Goal: Task Accomplishment & Management: Use online tool/utility

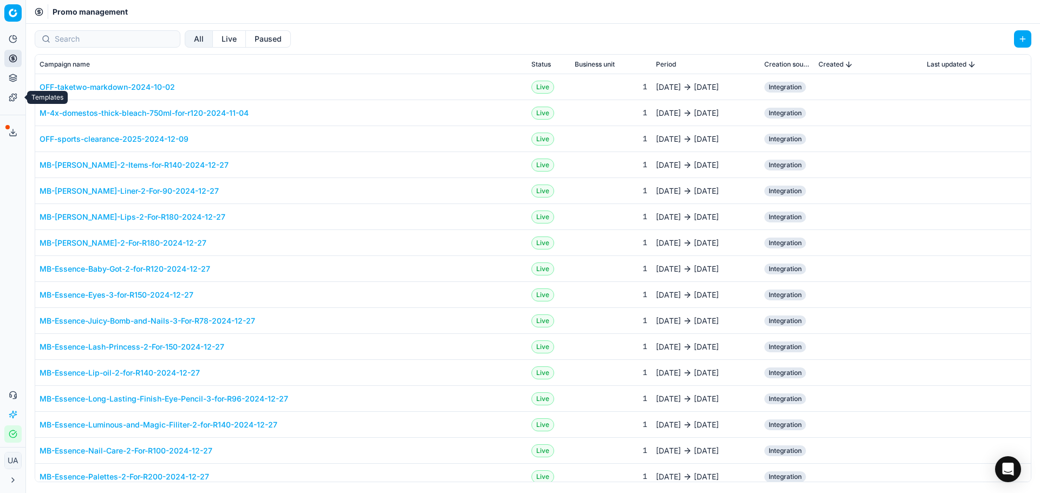
click at [15, 100] on icon at bounding box center [13, 97] width 9 height 9
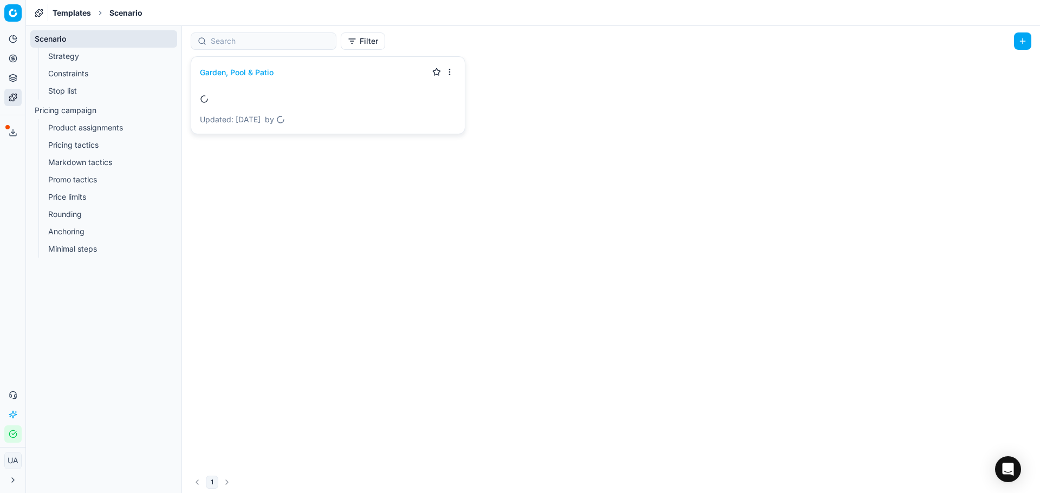
click at [80, 93] on link "Stop list" at bounding box center [104, 90] width 120 height 15
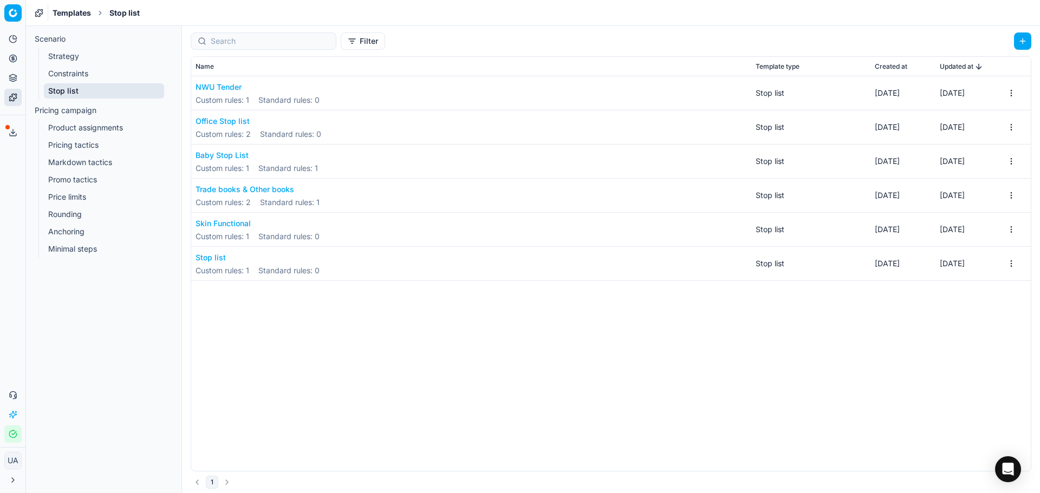
click at [233, 121] on button "Office Stop list" at bounding box center [259, 121] width 126 height 11
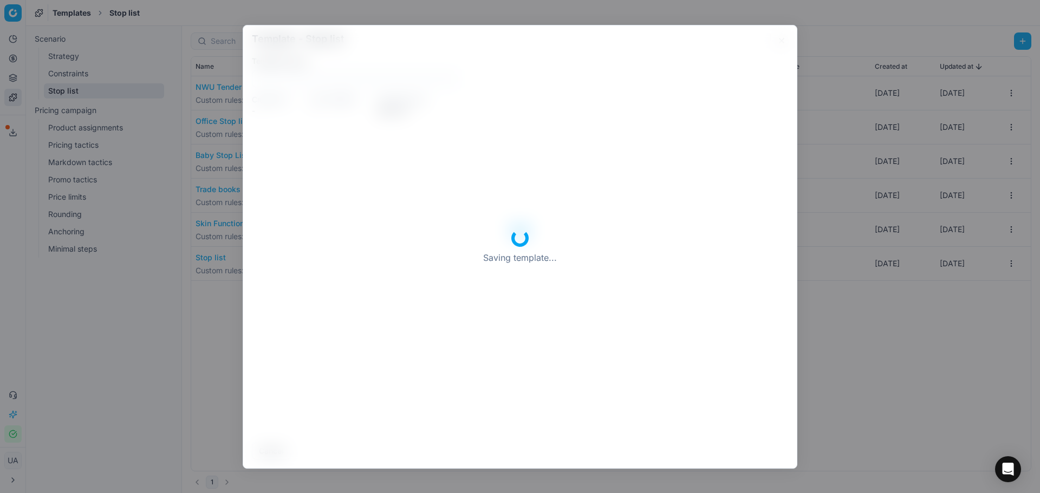
type input "Office Stop list"
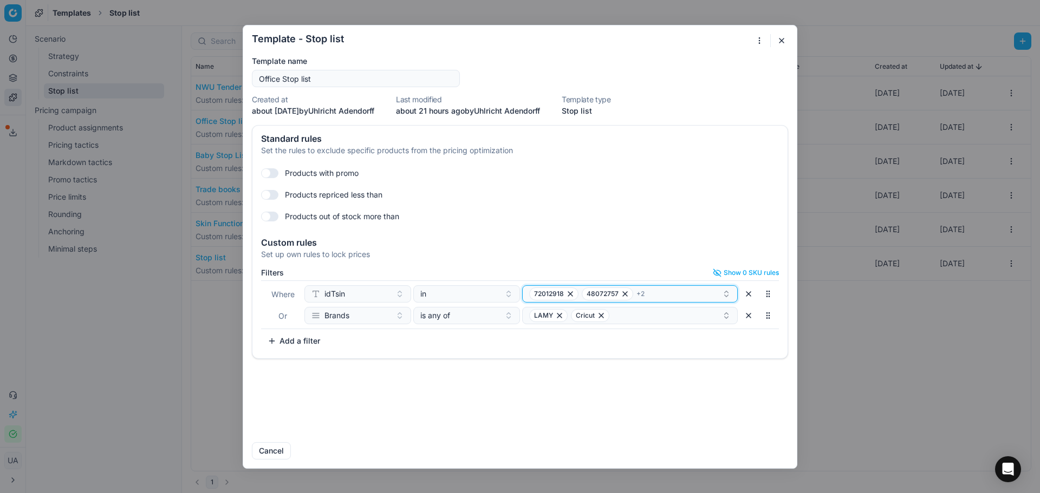
drag, startPoint x: 681, startPoint y: 290, endPoint x: 665, endPoint y: 286, distance: 16.3
click at [681, 290] on div "72012918 48072757 + 2" at bounding box center [625, 294] width 193 height 13
click at [640, 289] on div "72012918 48072757 + 2" at bounding box center [625, 294] width 193 height 13
click at [667, 289] on div "72012918 48072757 + 2" at bounding box center [625, 294] width 193 height 13
type input "92079511"
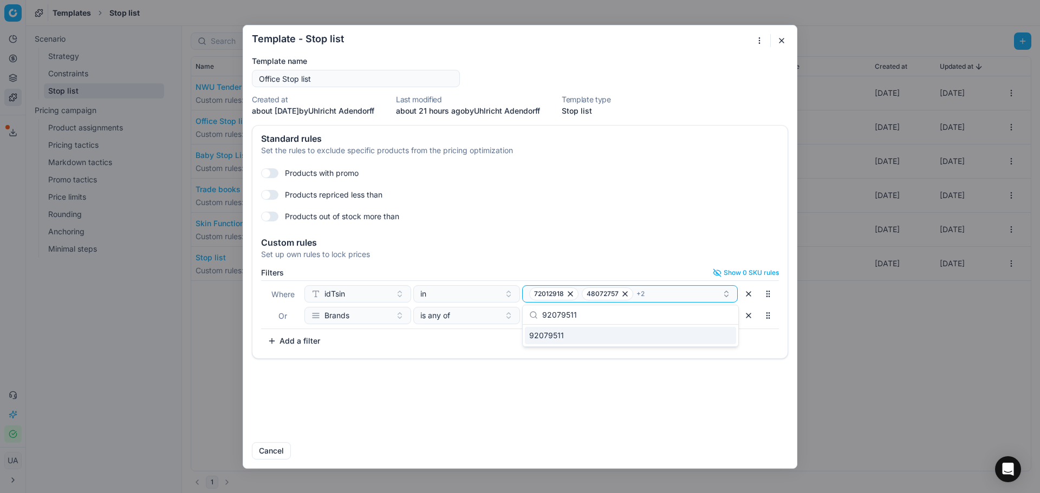
click at [577, 339] on div "92079511" at bounding box center [630, 335] width 211 height 17
click at [547, 338] on span "92079511" at bounding box center [546, 335] width 35 height 11
click at [549, 327] on div "92079511" at bounding box center [630, 335] width 211 height 17
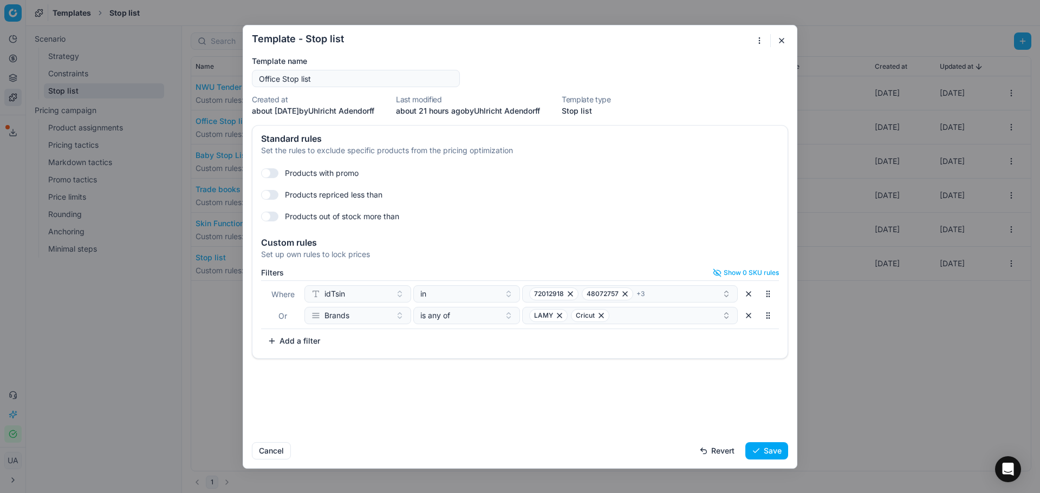
click at [567, 375] on div "Standard rules Set the rules to exclude specific products from the pricing opti…" at bounding box center [520, 279] width 554 height 309
click at [728, 297] on icon "button" at bounding box center [726, 294] width 9 height 9
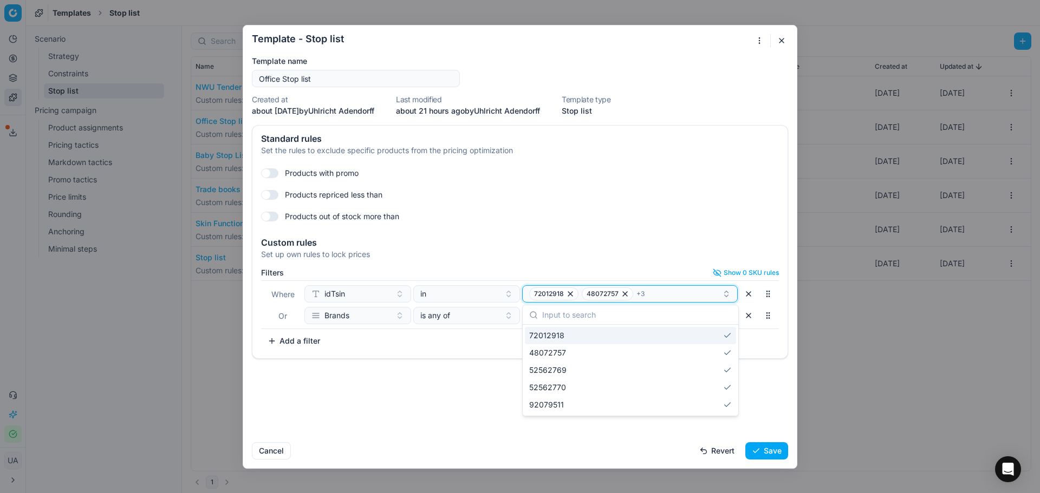
drag, startPoint x: 724, startPoint y: 295, endPoint x: 676, endPoint y: 307, distance: 49.0
click at [723, 295] on icon "button" at bounding box center [726, 294] width 9 height 9
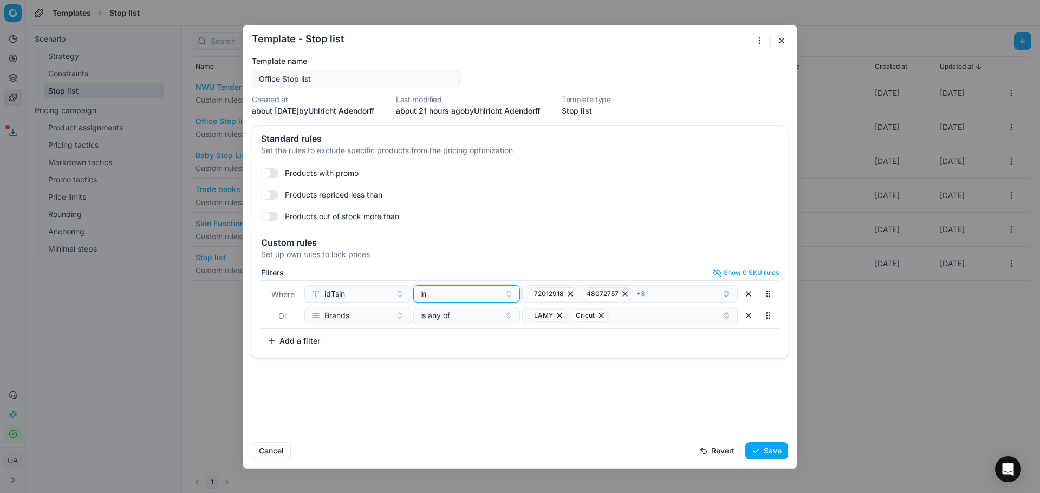
click at [441, 295] on div "in" at bounding box center [460, 294] width 80 height 11
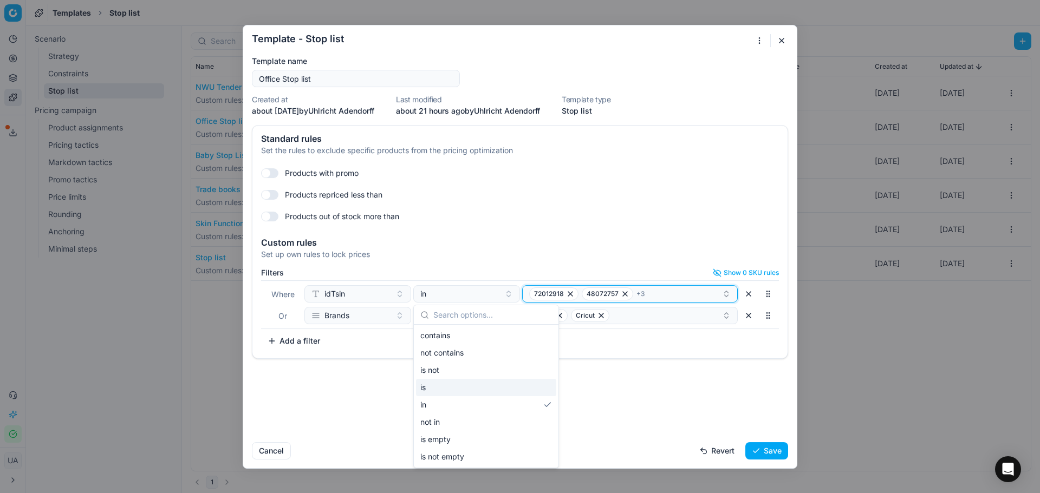
click at [656, 293] on div "72012918 48072757 + 3" at bounding box center [625, 294] width 193 height 13
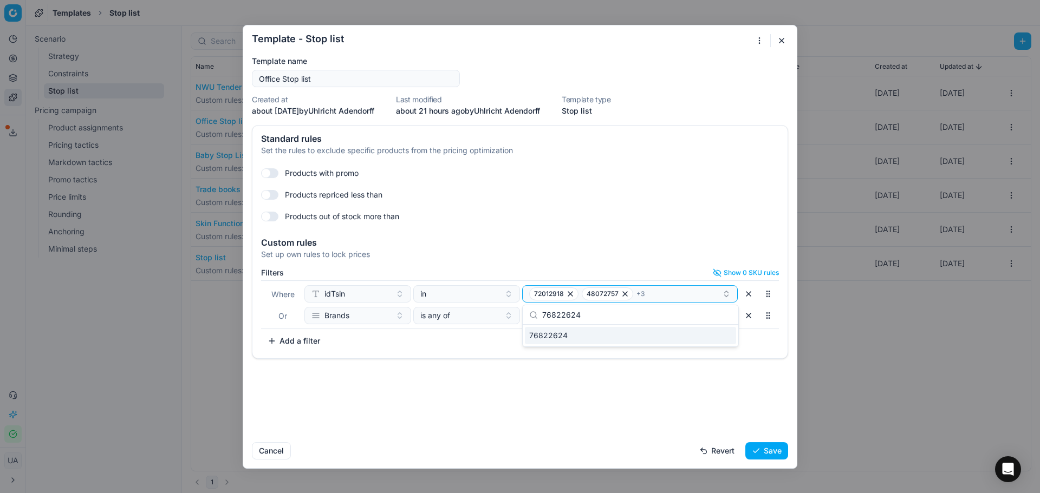
type input "76822624"
click at [598, 339] on div "76822624" at bounding box center [630, 335] width 211 height 17
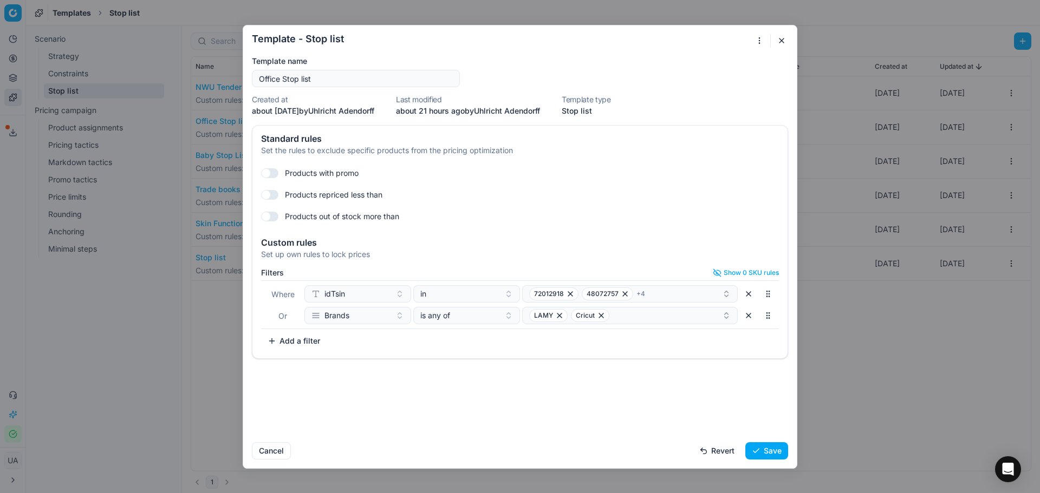
click at [758, 451] on button "Save" at bounding box center [766, 450] width 43 height 17
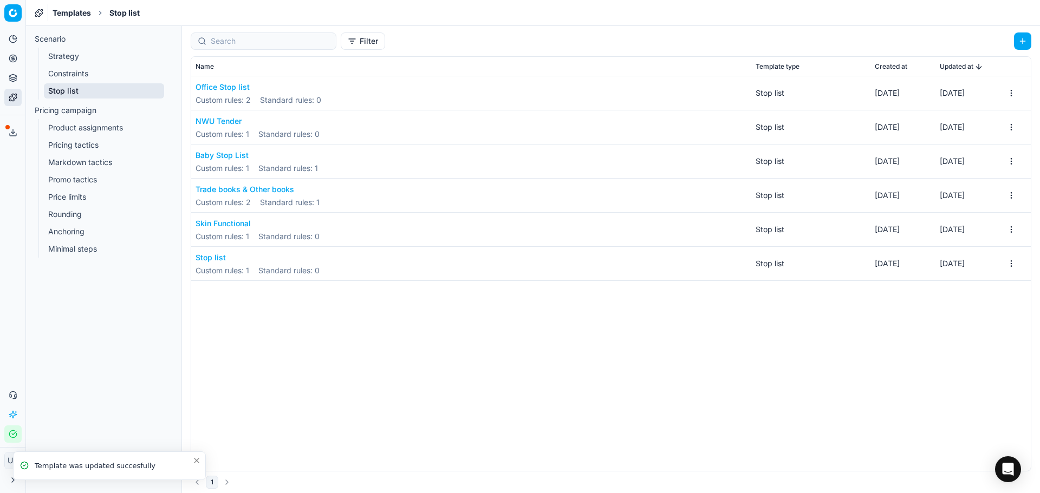
click at [196, 463] on icon "Close toast" at bounding box center [196, 461] width 9 height 9
click at [220, 86] on button "Office Stop list" at bounding box center [259, 87] width 126 height 11
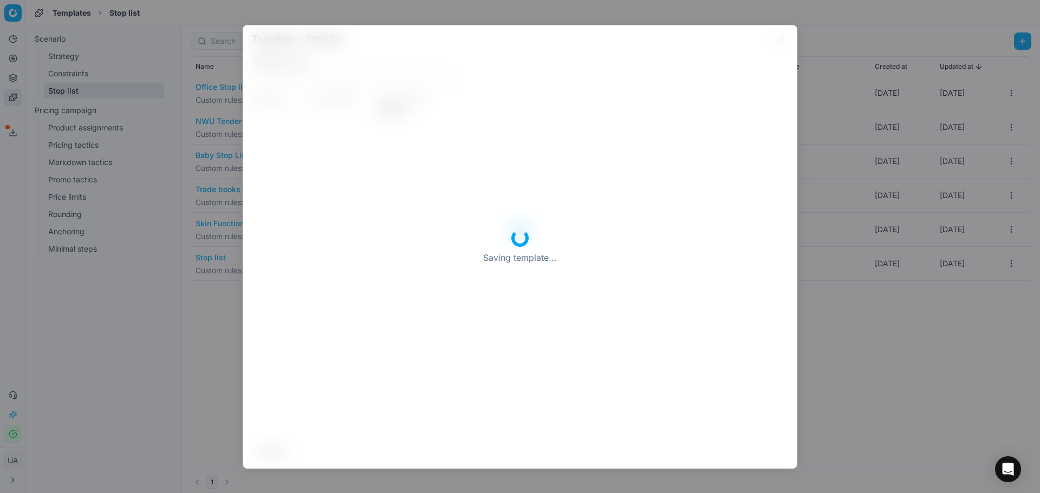
type input "Office Stop list"
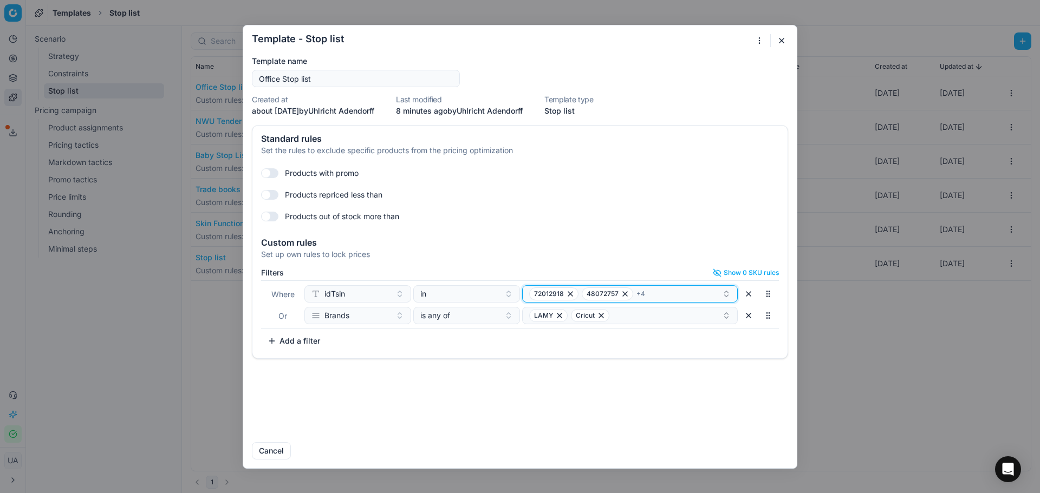
click at [676, 297] on div "72012918 48072757 + 4" at bounding box center [625, 294] width 193 height 13
click at [770, 454] on button "Save" at bounding box center [766, 450] width 43 height 17
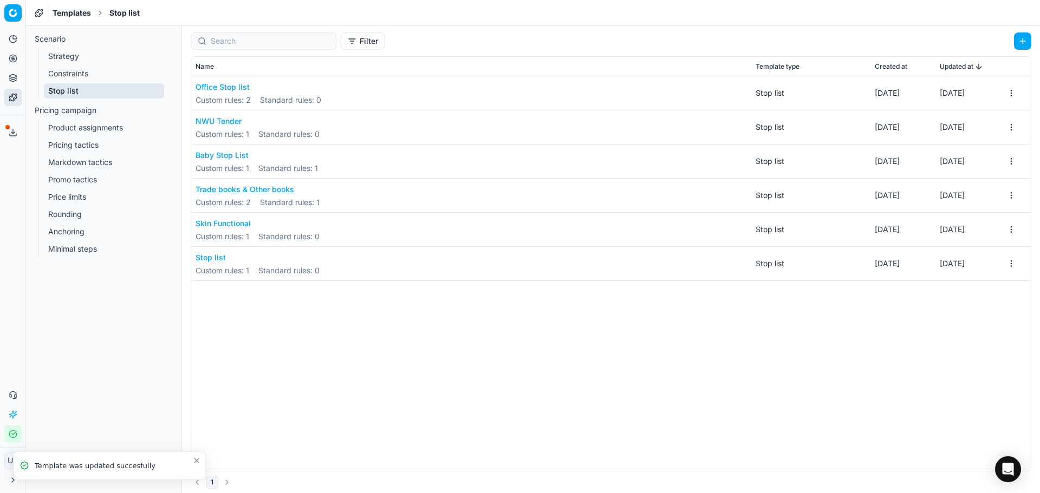
click at [222, 92] on button "Office Stop list" at bounding box center [259, 87] width 126 height 11
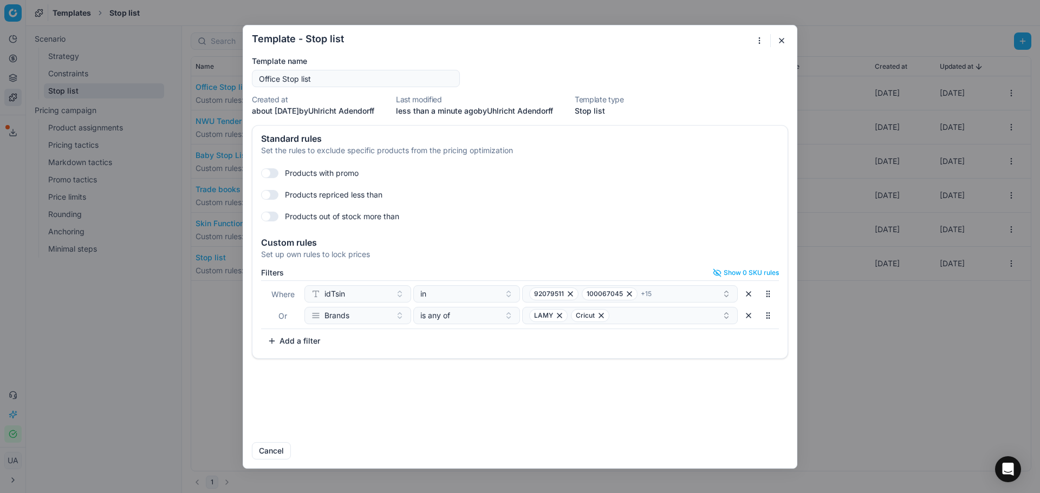
drag, startPoint x: 183, startPoint y: 401, endPoint x: 172, endPoint y: 360, distance: 42.0
click at [183, 400] on div "Template - Stop list Saving template... Template name Office Stop list Created …" at bounding box center [520, 246] width 1040 height 493
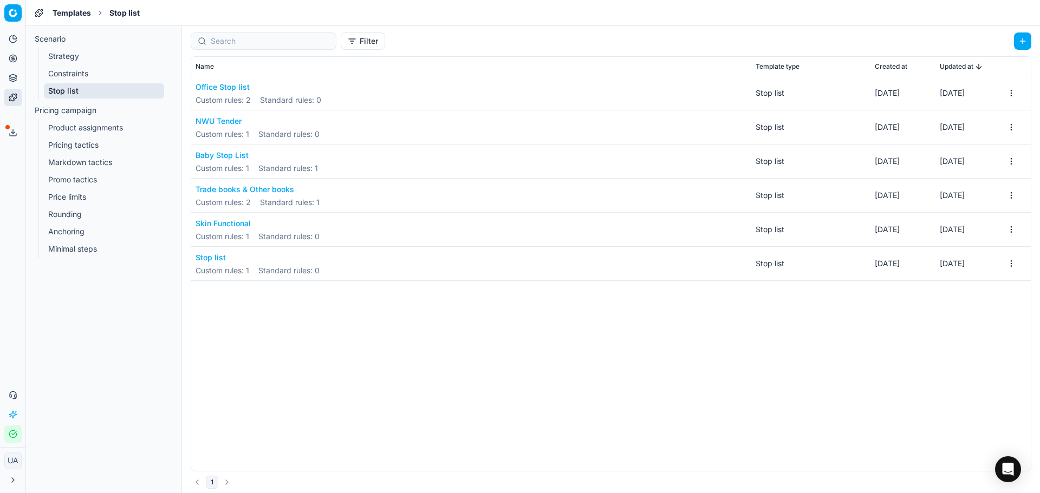
click at [15, 39] on icon at bounding box center [15, 37] width 4 height 4
drag, startPoint x: 61, startPoint y: 55, endPoint x: 88, endPoint y: 70, distance: 30.6
click at [63, 57] on link "Dashboard" at bounding box center [104, 58] width 126 height 15
